Goal: Information Seeking & Learning: Compare options

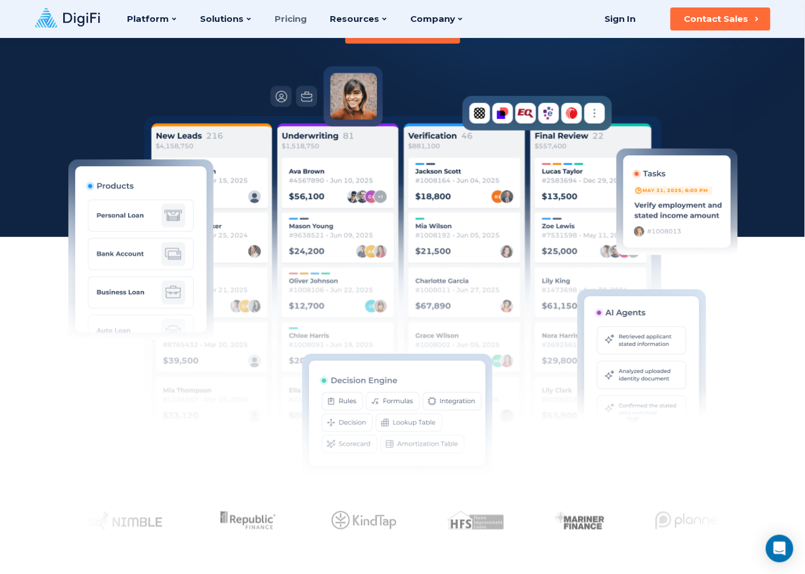
click at [285, 25] on link "Pricing" at bounding box center [291, 19] width 32 height 38
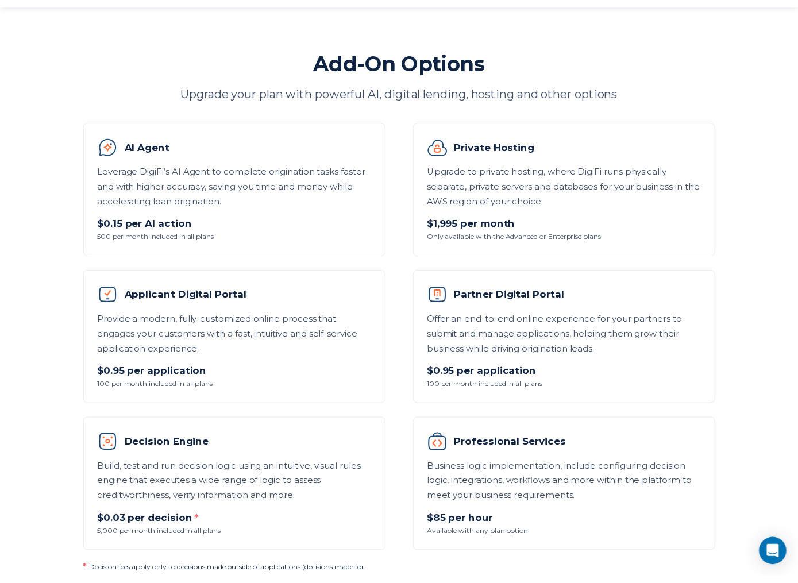
scroll to position [690, 0]
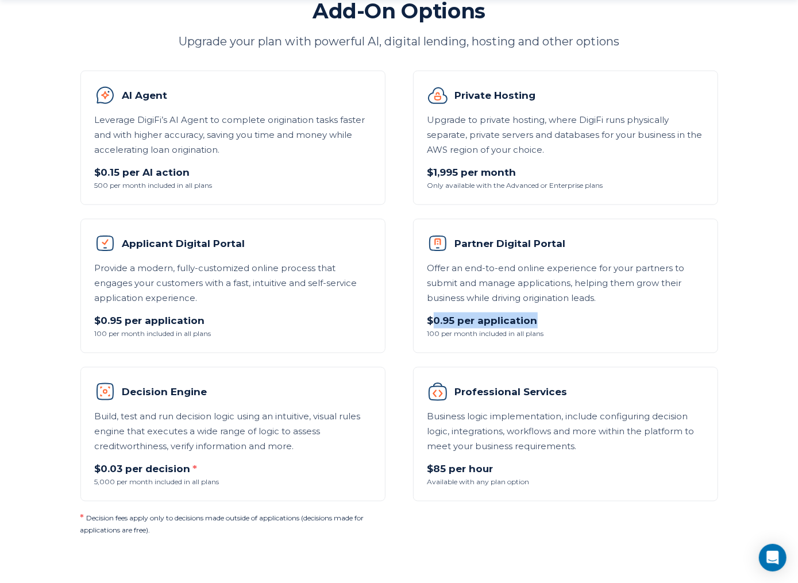
drag, startPoint x: 432, startPoint y: 323, endPoint x: 545, endPoint y: 311, distance: 114.4
click at [545, 311] on li "Partner Digital Portal Offer an end-to-end online experience for your partners …" at bounding box center [565, 286] width 305 height 134
click at [545, 320] on p "$0.95 per application" at bounding box center [566, 321] width 276 height 16
drag, startPoint x: 545, startPoint y: 322, endPoint x: 414, endPoint y: 321, distance: 131.0
click at [414, 321] on li "Partner Digital Portal Offer an end-to-end online experience for your partners …" at bounding box center [565, 286] width 305 height 134
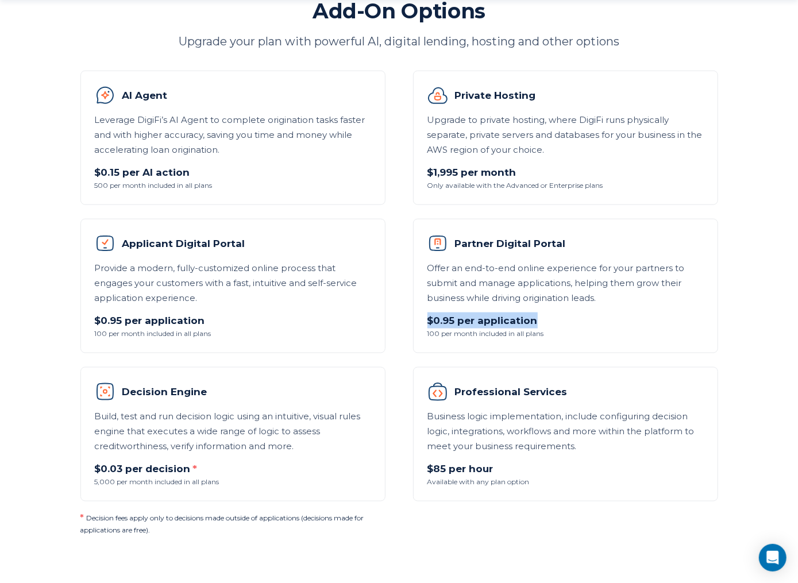
click at [414, 321] on li "Partner Digital Portal Offer an end-to-end online experience for your partners …" at bounding box center [565, 286] width 305 height 134
drag, startPoint x: 443, startPoint y: 319, endPoint x: 451, endPoint y: 318, distance: 8.1
click at [451, 318] on p "$0.95 per application" at bounding box center [566, 321] width 276 height 16
click at [126, 320] on p "$0.95 per application" at bounding box center [233, 321] width 276 height 16
click at [711, 381] on li "Professional Services Business logic implementation, include configuring decisi…" at bounding box center [565, 434] width 305 height 134
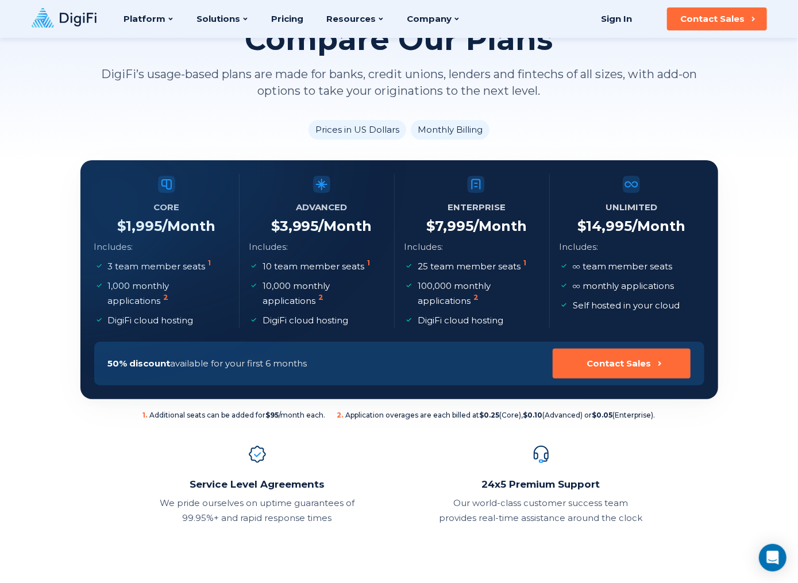
scroll to position [76, 0]
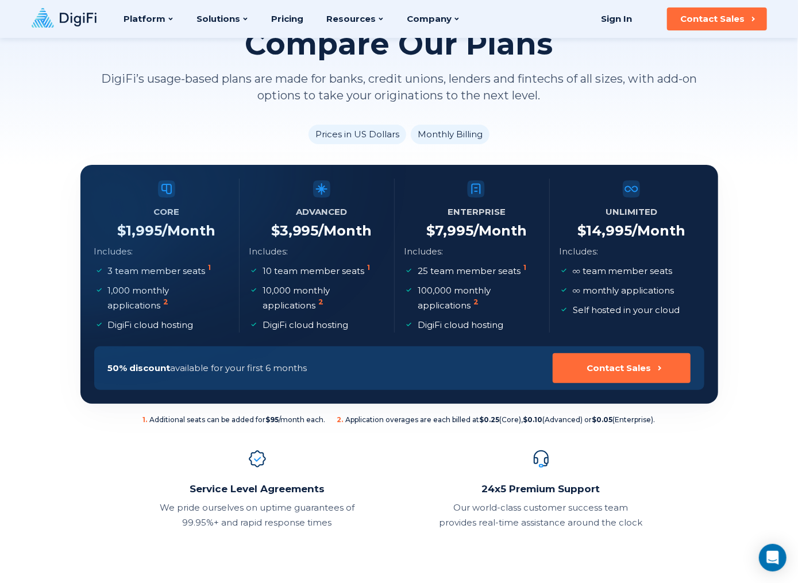
drag, startPoint x: 672, startPoint y: 418, endPoint x: 127, endPoint y: 440, distance: 545.8
drag, startPoint x: 138, startPoint y: 421, endPoint x: 163, endPoint y: 422, distance: 25.3
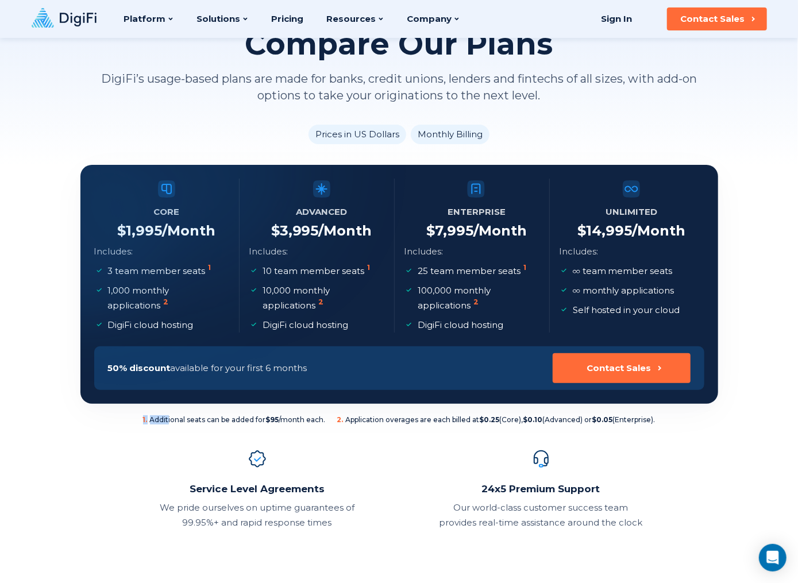
click at [90, 339] on section "Core $ 1,995 /Month Includes: 3 team member seats 1 1,000 monthly applications …" at bounding box center [399, 284] width 638 height 239
drag, startPoint x: 440, startPoint y: 314, endPoint x: 410, endPoint y: 320, distance: 30.0
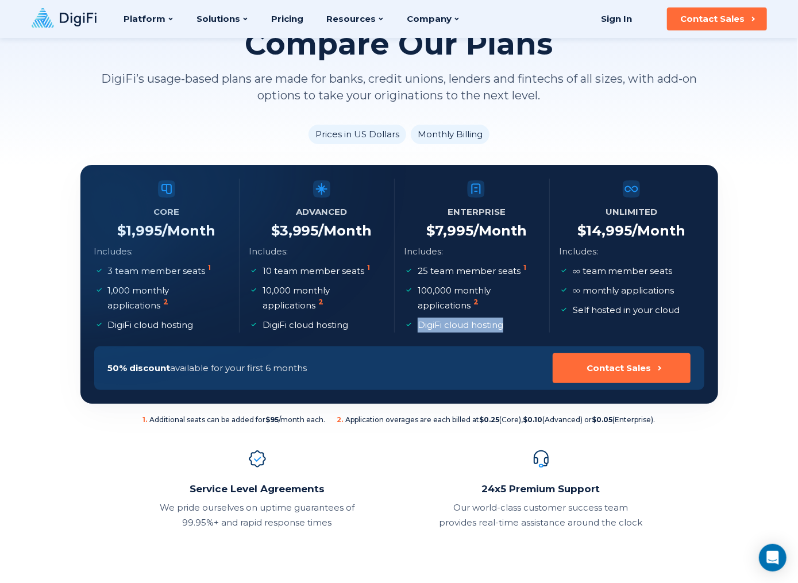
click at [410, 320] on li "DigiFi cloud hosting" at bounding box center [471, 325] width 134 height 15
click at [410, 320] on icon at bounding box center [408, 324] width 9 height 9
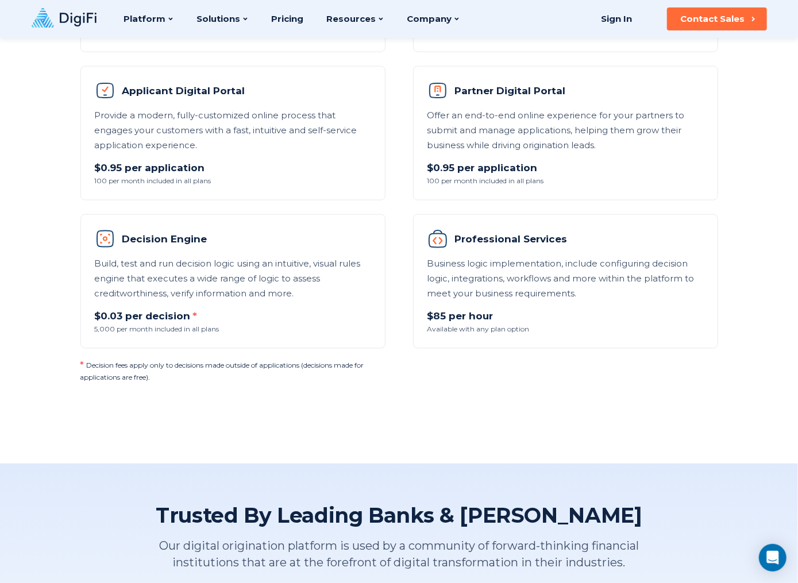
scroll to position [613, 0]
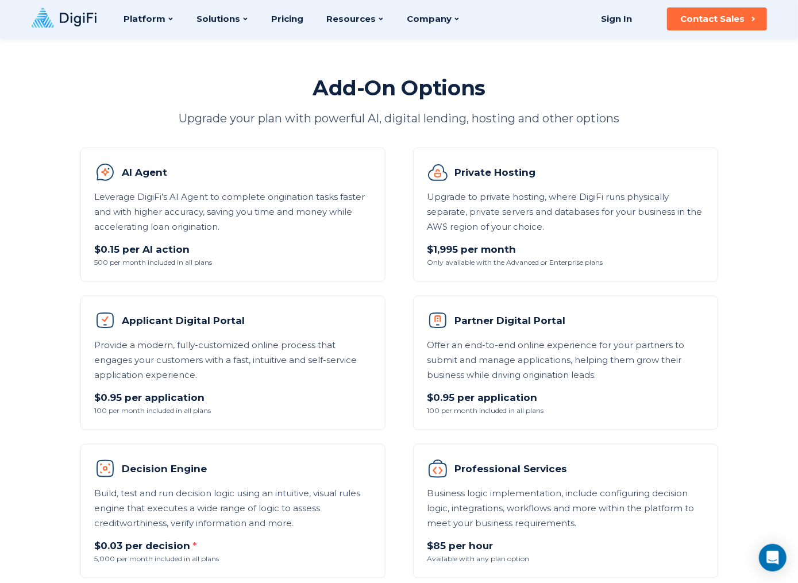
click at [75, 134] on div "Add-On Options Upgrade your plan with powerful AI, digital lending, hosting and…" at bounding box center [399, 344] width 670 height 538
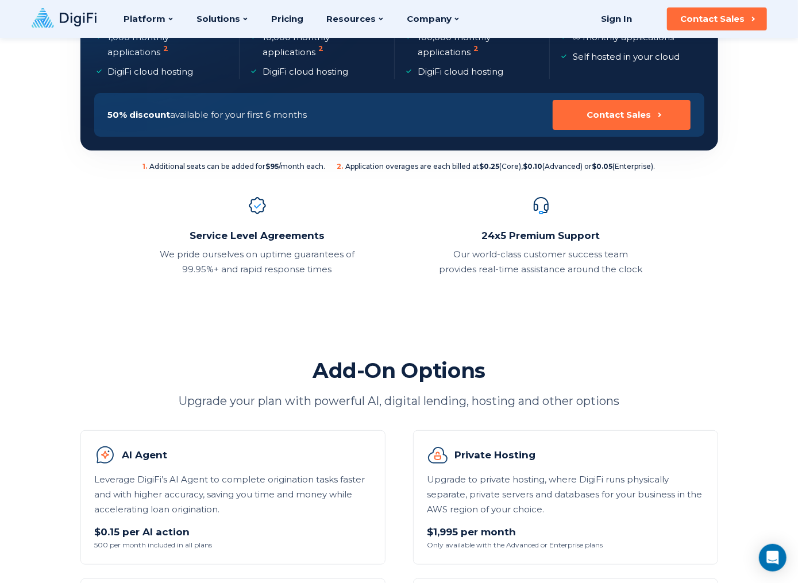
scroll to position [153, 0]
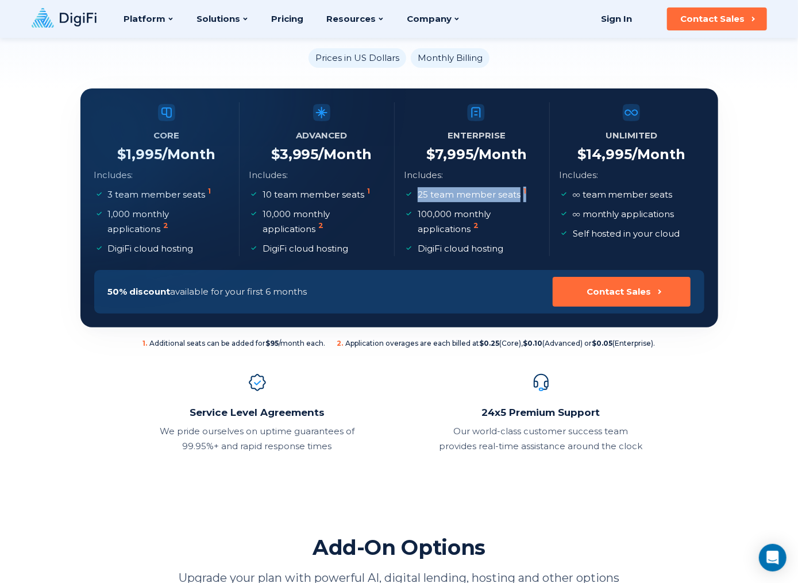
drag, startPoint x: 526, startPoint y: 192, endPoint x: 411, endPoint y: 201, distance: 114.7
click at [411, 201] on li "25 team member seats 1" at bounding box center [471, 194] width 134 height 15
click at [377, 195] on li "10 team member seats 1" at bounding box center [316, 194] width 134 height 15
